Goal: Find contact information: Find specific fact

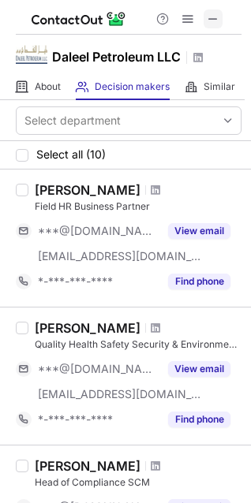
click at [217, 17] on span at bounding box center [212, 19] width 13 height 13
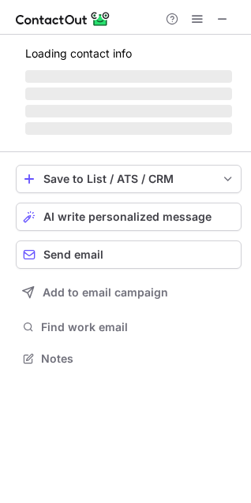
scroll to position [7, 7]
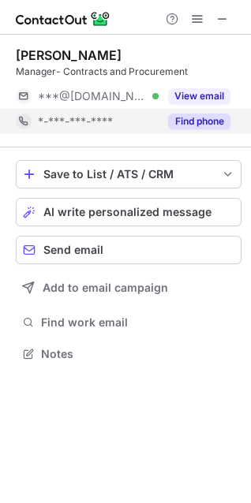
click at [169, 118] on button "Find phone" at bounding box center [199, 121] width 62 height 16
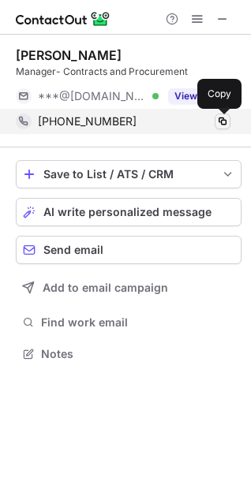
click at [220, 126] on span at bounding box center [222, 121] width 13 height 13
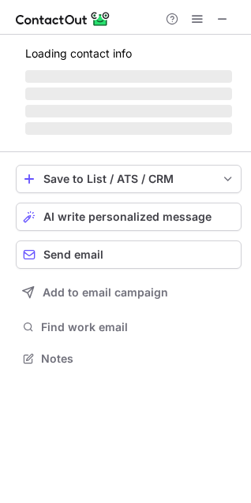
scroll to position [356, 251]
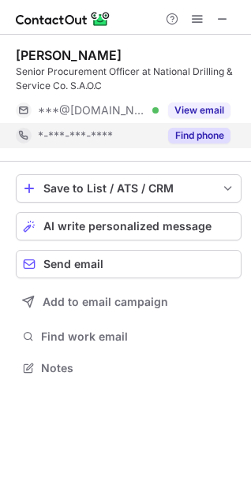
click at [204, 139] on button "Find phone" at bounding box center [199, 136] width 62 height 16
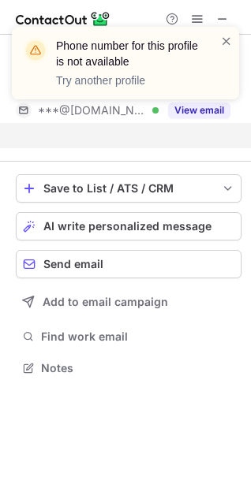
scroll to position [331, 251]
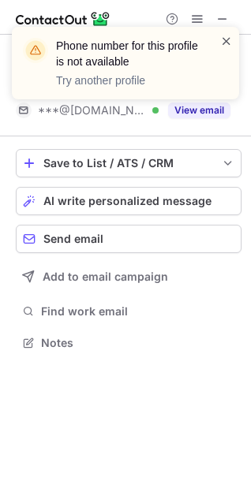
click at [229, 36] on span at bounding box center [226, 41] width 13 height 16
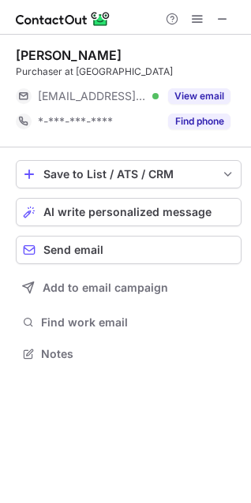
scroll to position [342, 251]
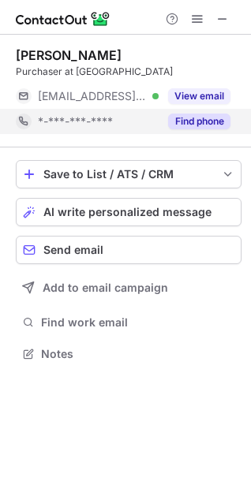
click at [195, 125] on button "Find phone" at bounding box center [199, 121] width 62 height 16
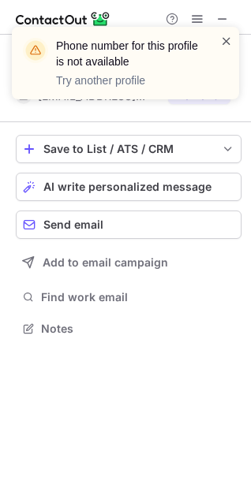
scroll to position [317, 251]
click at [226, 35] on span at bounding box center [226, 41] width 13 height 16
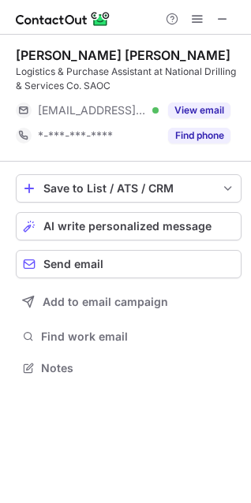
scroll to position [356, 251]
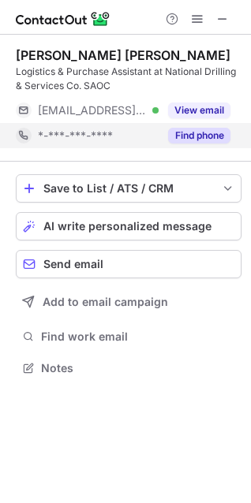
click at [218, 136] on button "Find phone" at bounding box center [199, 136] width 62 height 16
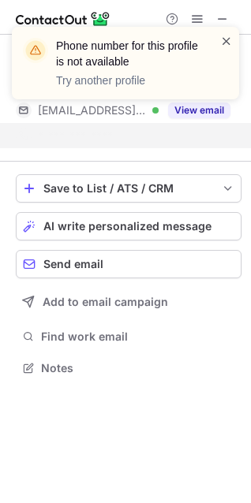
click at [224, 42] on span at bounding box center [226, 41] width 13 height 16
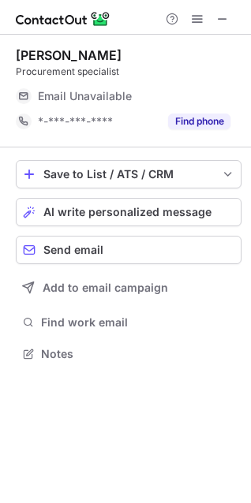
scroll to position [7, 7]
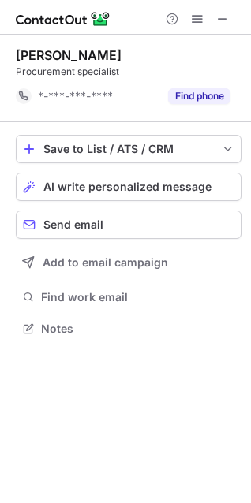
click at [179, 121] on div "Fahad Othman Procurement specialist *-***-***-**** Find phone" at bounding box center [128, 78] width 225 height 87
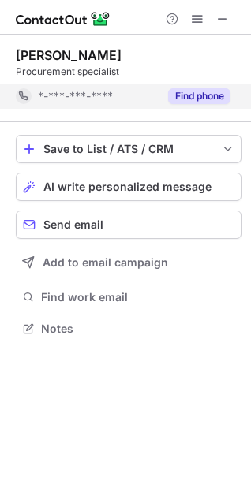
click at [190, 95] on button "Find phone" at bounding box center [199, 96] width 62 height 16
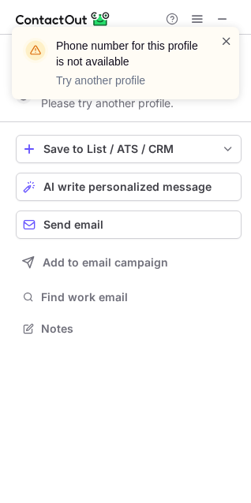
click at [230, 39] on span at bounding box center [226, 41] width 13 height 16
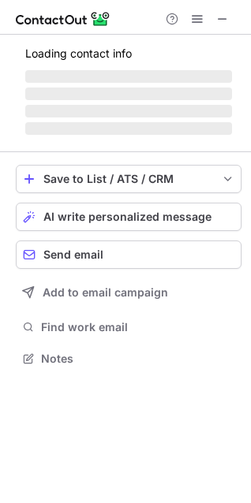
scroll to position [356, 251]
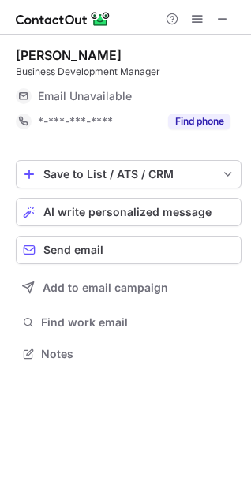
scroll to position [7, 7]
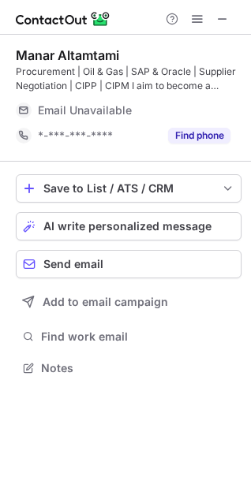
scroll to position [356, 251]
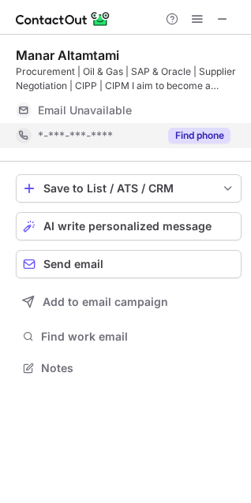
click at [203, 136] on button "Find phone" at bounding box center [199, 136] width 62 height 16
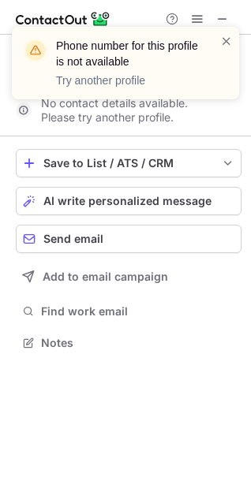
scroll to position [7, 7]
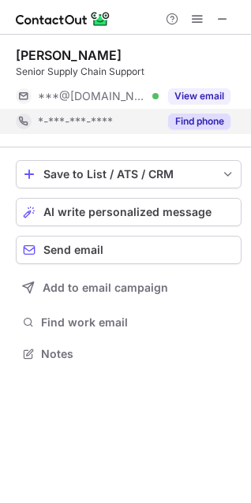
click at [214, 119] on button "Find phone" at bounding box center [199, 121] width 62 height 16
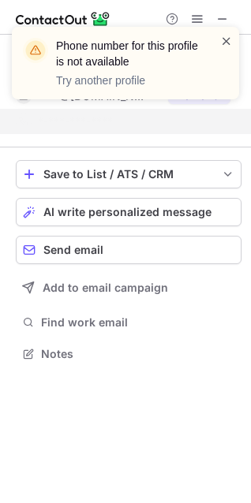
scroll to position [317, 251]
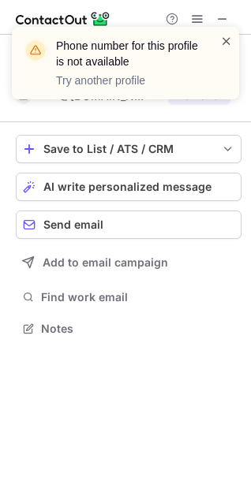
click at [221, 44] on span at bounding box center [226, 41] width 13 height 16
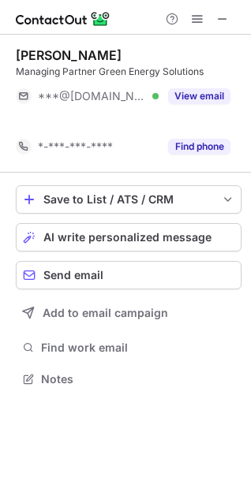
scroll to position [342, 251]
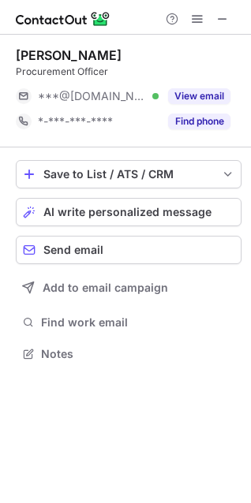
scroll to position [342, 251]
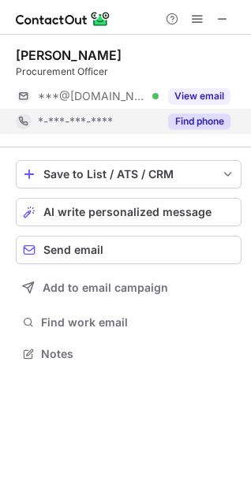
click at [188, 123] on button "Find phone" at bounding box center [199, 121] width 62 height 16
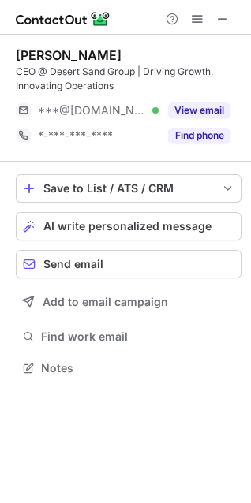
scroll to position [356, 251]
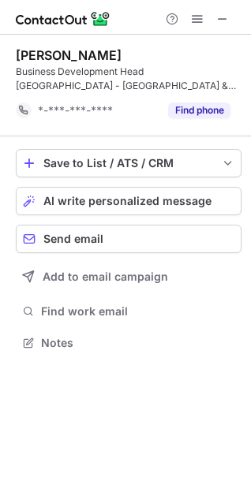
scroll to position [331, 251]
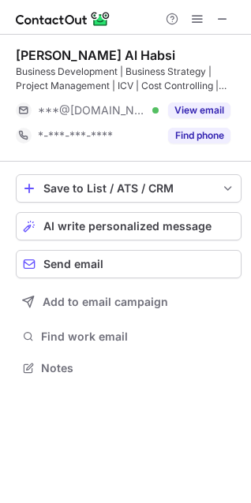
scroll to position [356, 251]
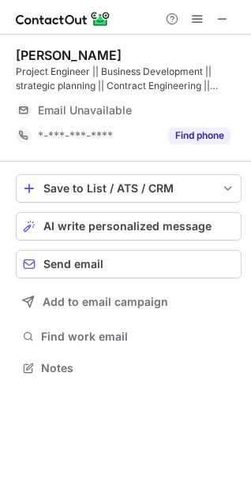
scroll to position [356, 251]
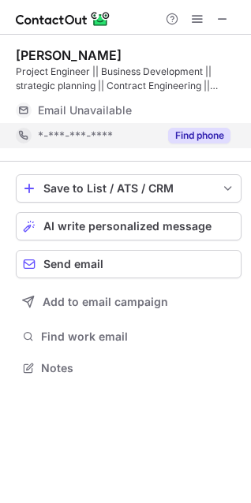
click at [189, 128] on button "Find phone" at bounding box center [199, 136] width 62 height 16
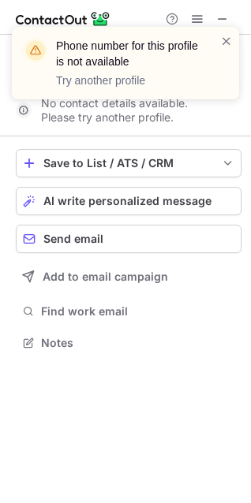
scroll to position [331, 251]
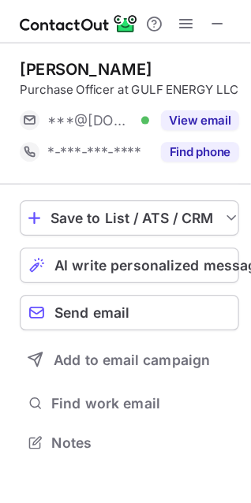
scroll to position [342, 251]
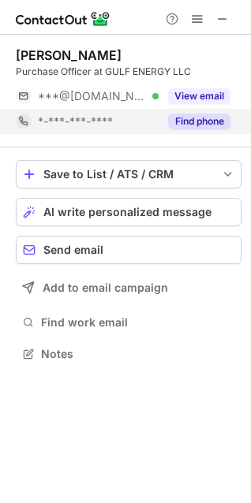
click at [214, 122] on button "Find phone" at bounding box center [199, 121] width 62 height 16
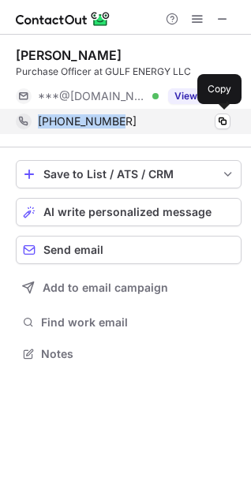
drag, startPoint x: 35, startPoint y: 121, endPoint x: 124, endPoint y: 126, distance: 89.2
click at [124, 126] on div "+96895423727 Copy" at bounding box center [123, 121] width 214 height 25
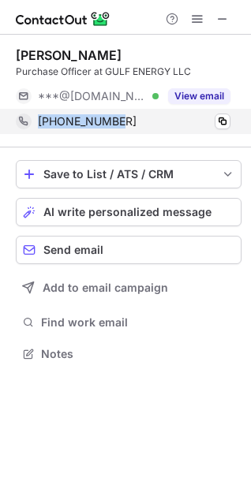
copy span "+96895423727"
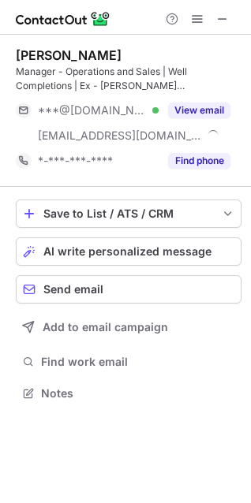
scroll to position [381, 251]
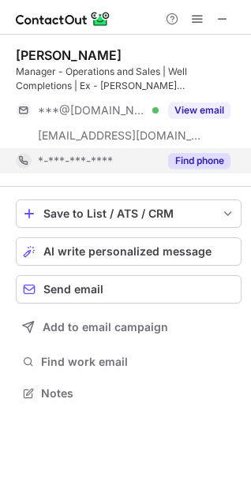
click at [217, 159] on button "Find phone" at bounding box center [199, 161] width 62 height 16
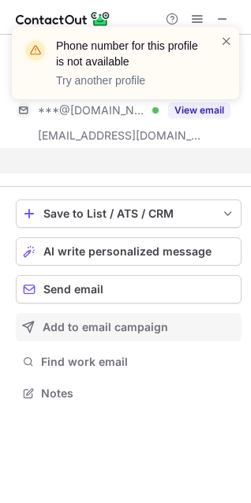
scroll to position [356, 251]
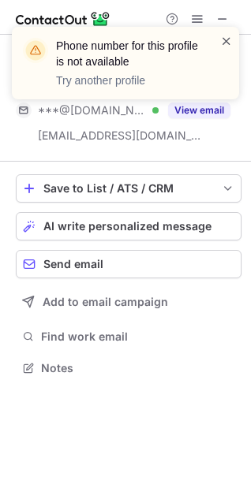
click at [229, 42] on span at bounding box center [226, 41] width 13 height 16
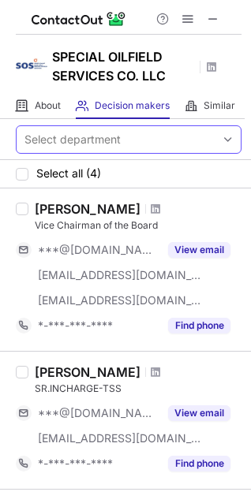
click at [45, 138] on div "Select department" at bounding box center [72, 140] width 96 height 16
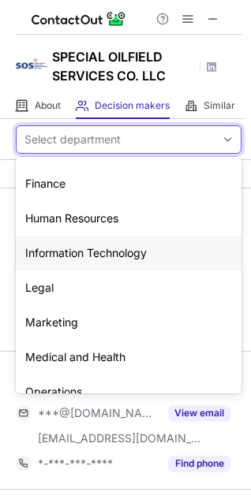
scroll to position [117, 0]
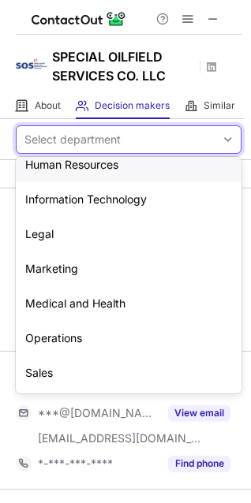
click at [78, 139] on div "Select department" at bounding box center [72, 140] width 96 height 16
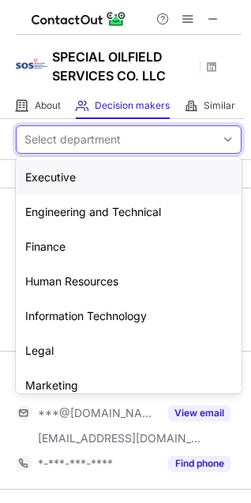
click at [73, 143] on div "Select department" at bounding box center [72, 140] width 96 height 16
click at [30, 80] on div "SPECIAL OILFIELD SERVICES CO. LLC" at bounding box center [125, 64] width 251 height 58
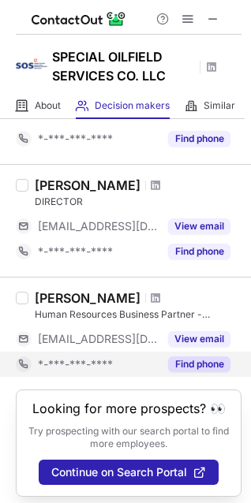
scroll to position [330, 0]
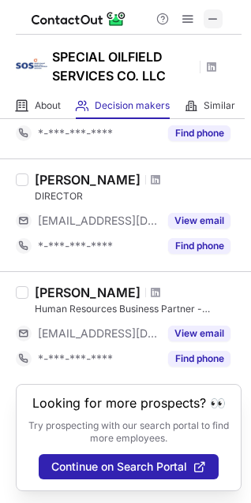
click at [217, 22] on span at bounding box center [212, 19] width 13 height 13
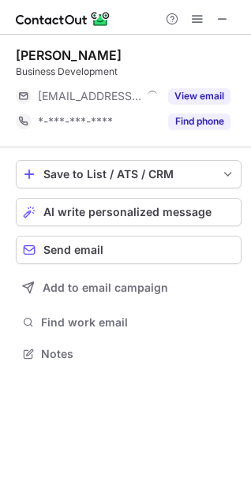
scroll to position [7, 7]
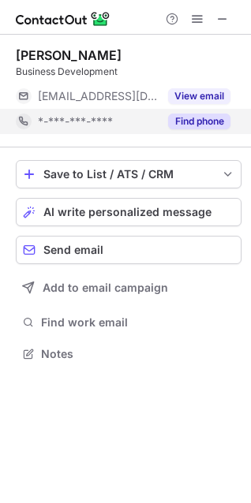
click at [216, 127] on button "Find phone" at bounding box center [199, 121] width 62 height 16
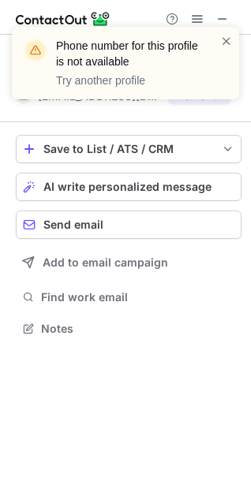
scroll to position [317, 251]
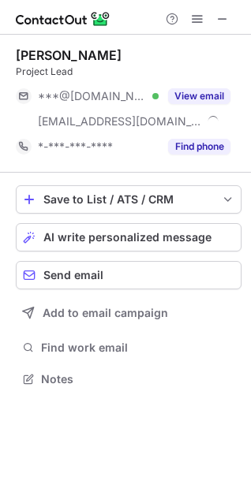
scroll to position [367, 251]
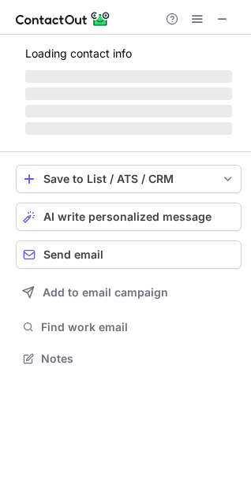
scroll to position [7, 7]
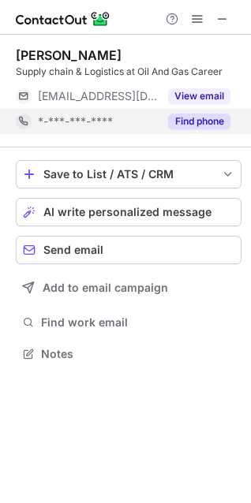
click at [216, 125] on button "Find phone" at bounding box center [199, 121] width 62 height 16
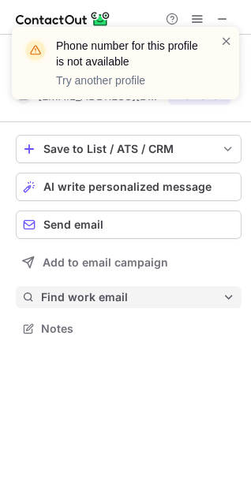
scroll to position [317, 251]
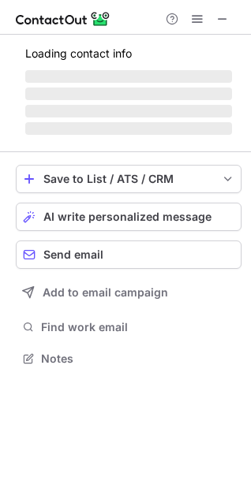
scroll to position [356, 251]
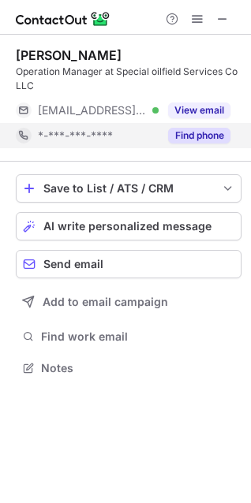
click at [195, 134] on button "Find phone" at bounding box center [199, 136] width 62 height 16
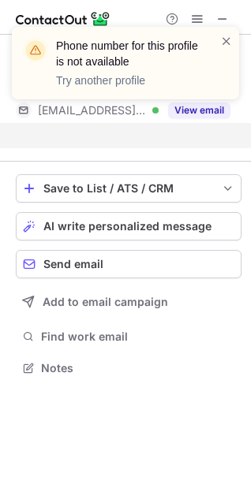
scroll to position [331, 251]
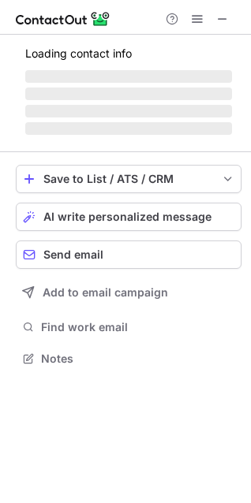
scroll to position [356, 251]
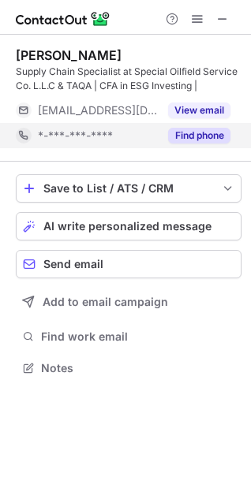
click at [188, 136] on button "Find phone" at bounding box center [199, 136] width 62 height 16
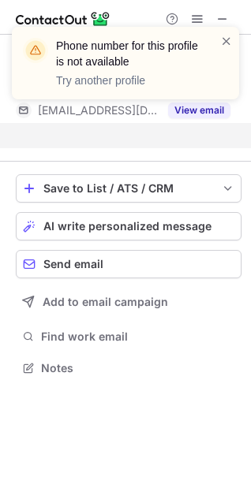
scroll to position [331, 251]
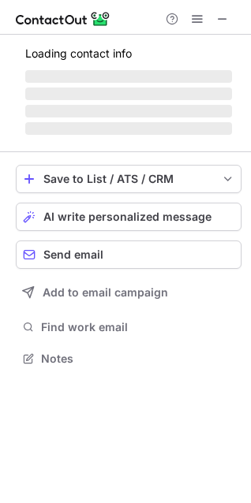
scroll to position [381, 251]
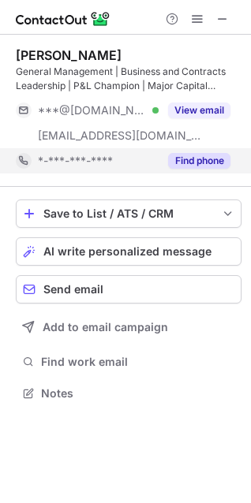
click at [204, 165] on button "Find phone" at bounding box center [199, 161] width 62 height 16
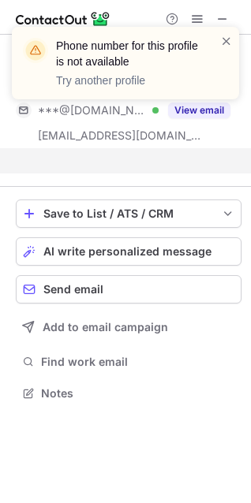
scroll to position [356, 251]
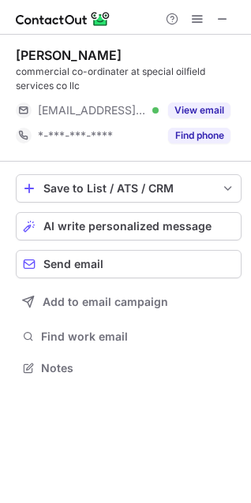
scroll to position [356, 251]
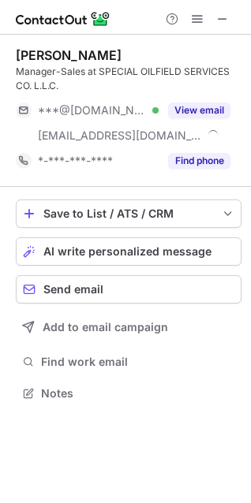
scroll to position [381, 251]
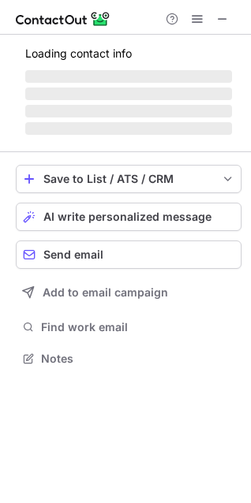
scroll to position [356, 251]
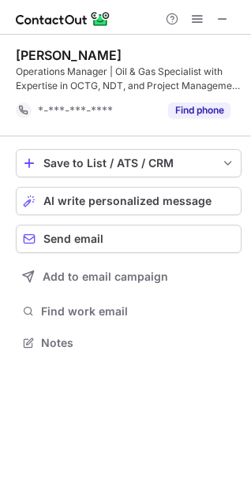
scroll to position [331, 251]
